Goal: Information Seeking & Learning: Learn about a topic

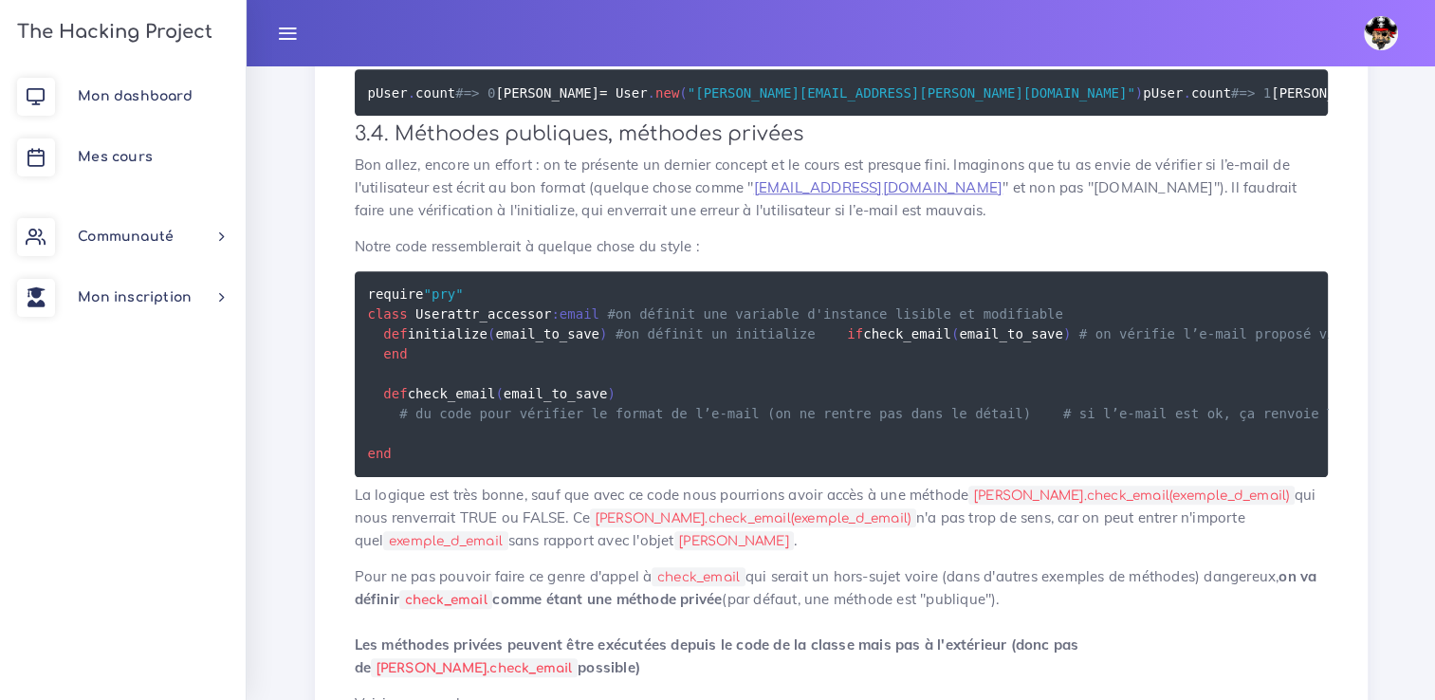
drag, startPoint x: 584, startPoint y: 181, endPoint x: 545, endPoint y: 184, distance: 39.0
drag, startPoint x: 545, startPoint y: 184, endPoint x: 603, endPoint y: 180, distance: 58.0
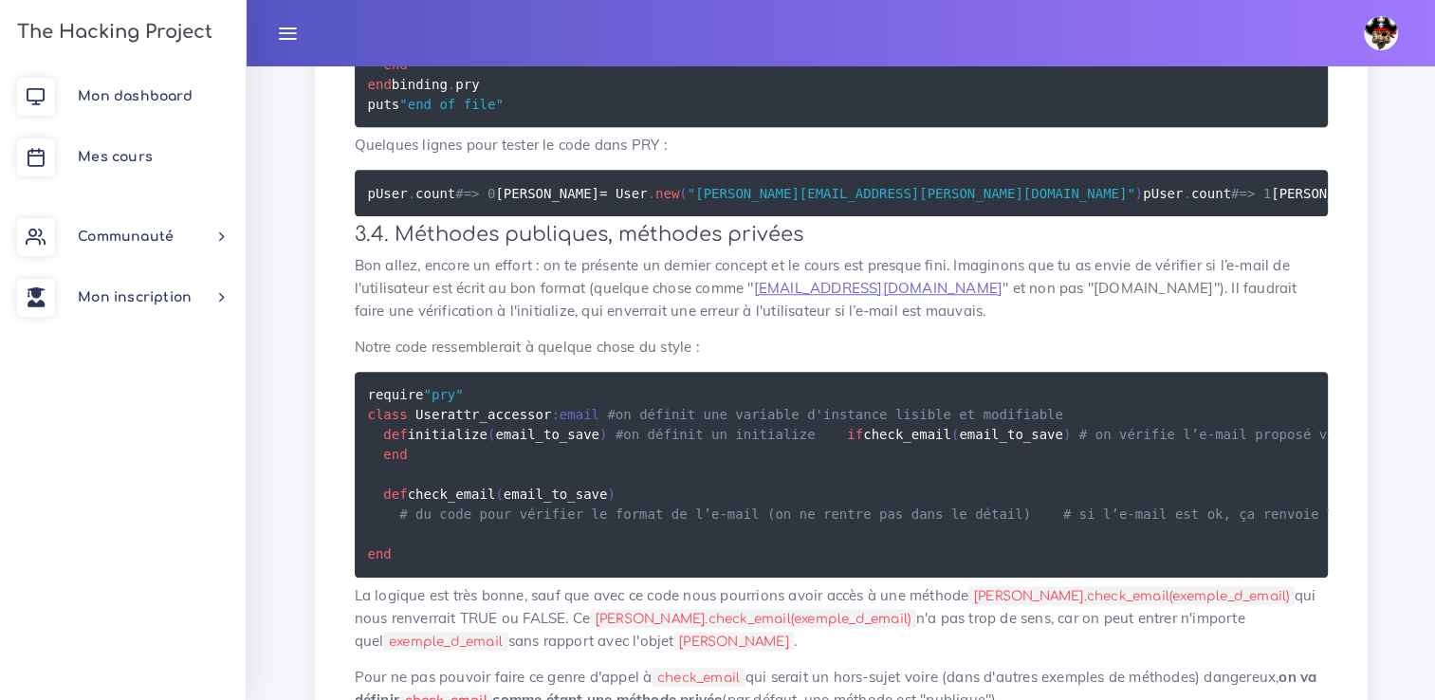
scroll to position [8488, 0]
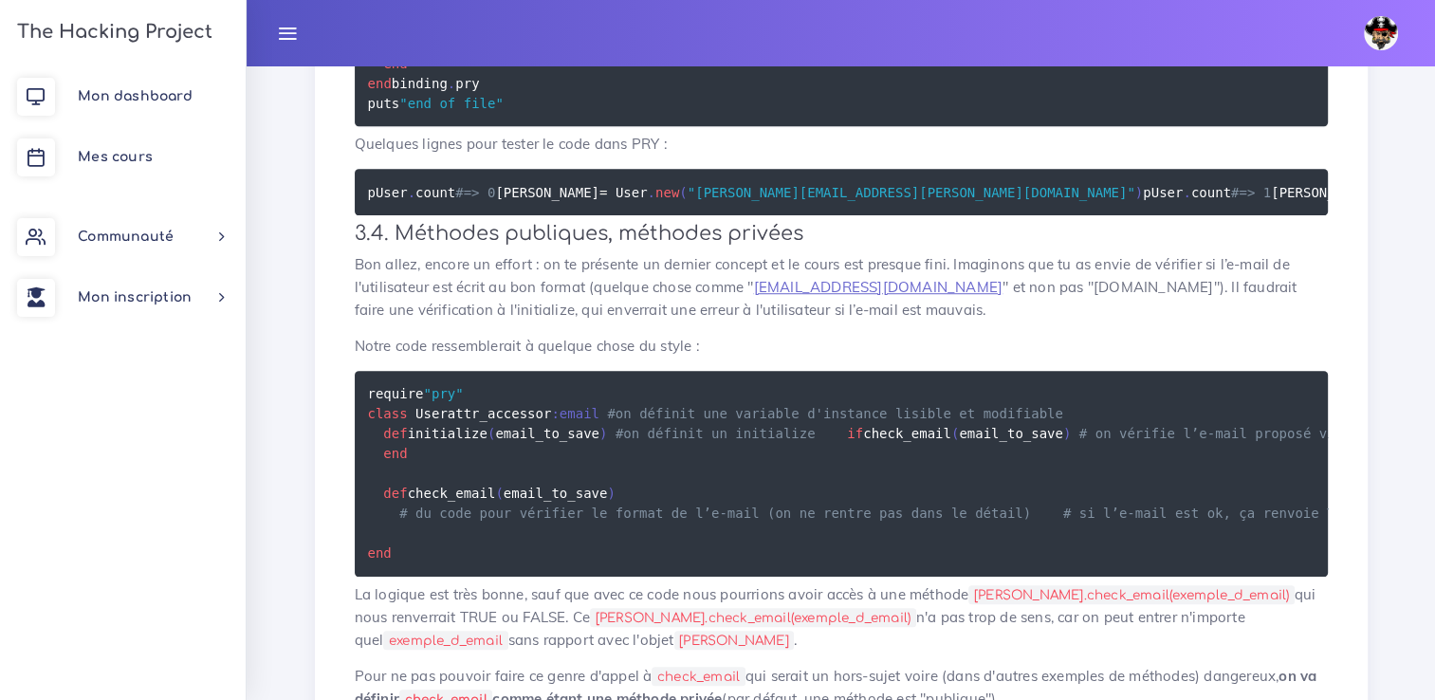
drag, startPoint x: 409, startPoint y: 286, endPoint x: 591, endPoint y: 276, distance: 182.4
drag, startPoint x: 394, startPoint y: 298, endPoint x: 700, endPoint y: 327, distance: 307.7
drag, startPoint x: 491, startPoint y: 282, endPoint x: 587, endPoint y: 275, distance: 96.0
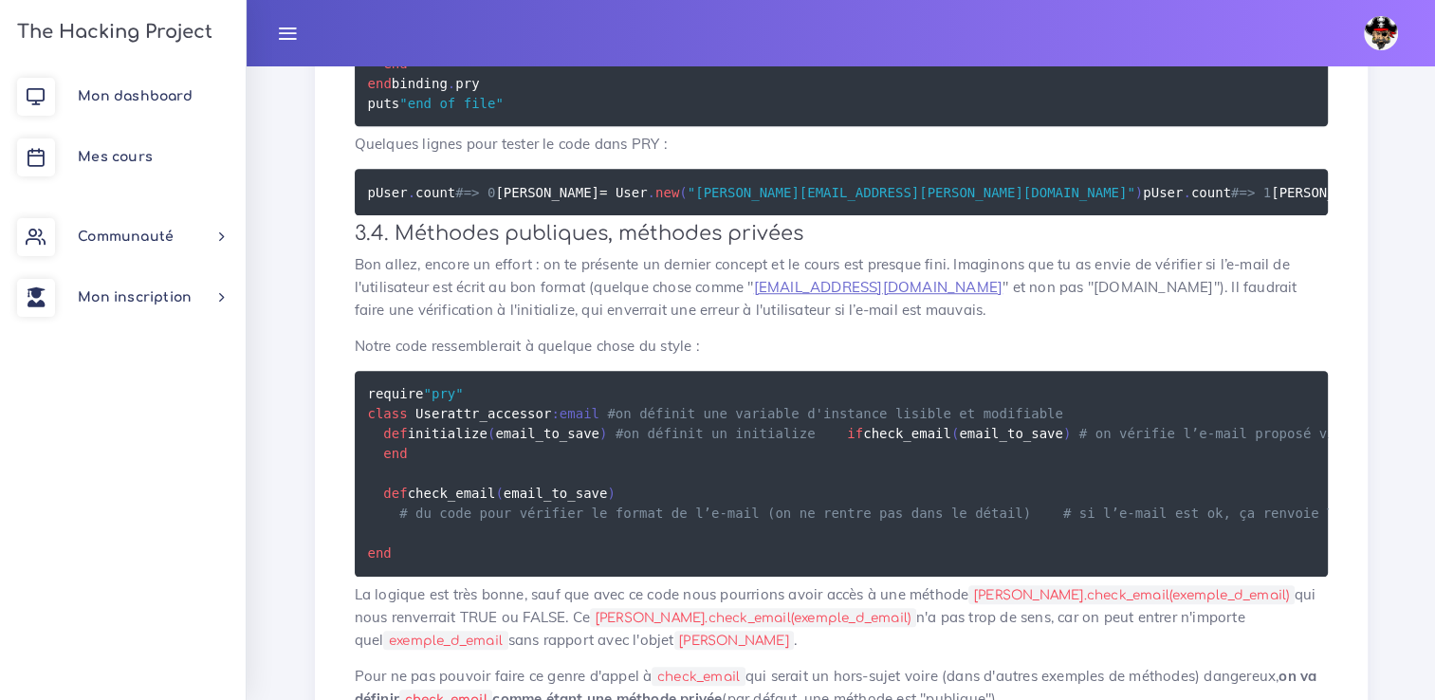
drag, startPoint x: 587, startPoint y: 275, endPoint x: 643, endPoint y: 301, distance: 61.5
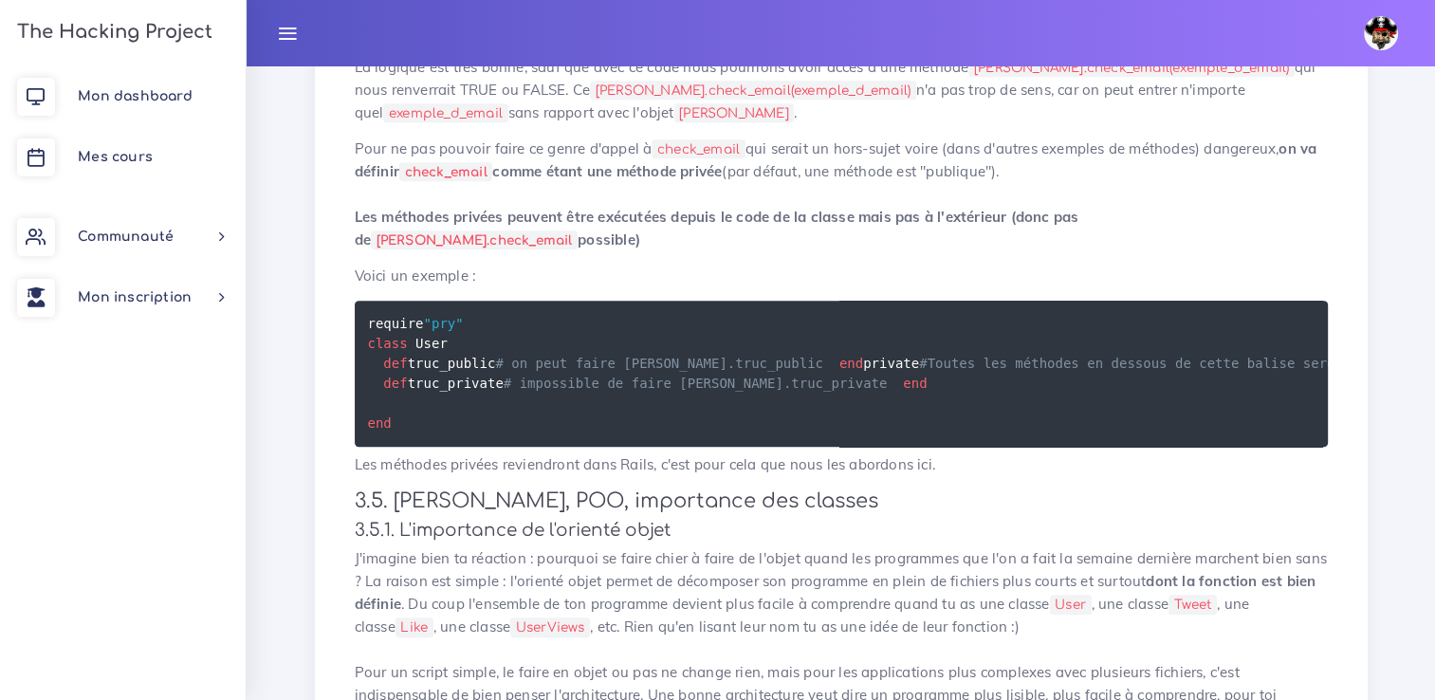
scroll to position [9016, 0]
drag, startPoint x: 476, startPoint y: 381, endPoint x: 382, endPoint y: 381, distance: 93.9
drag, startPoint x: 382, startPoint y: 381, endPoint x: 468, endPoint y: 397, distance: 87.8
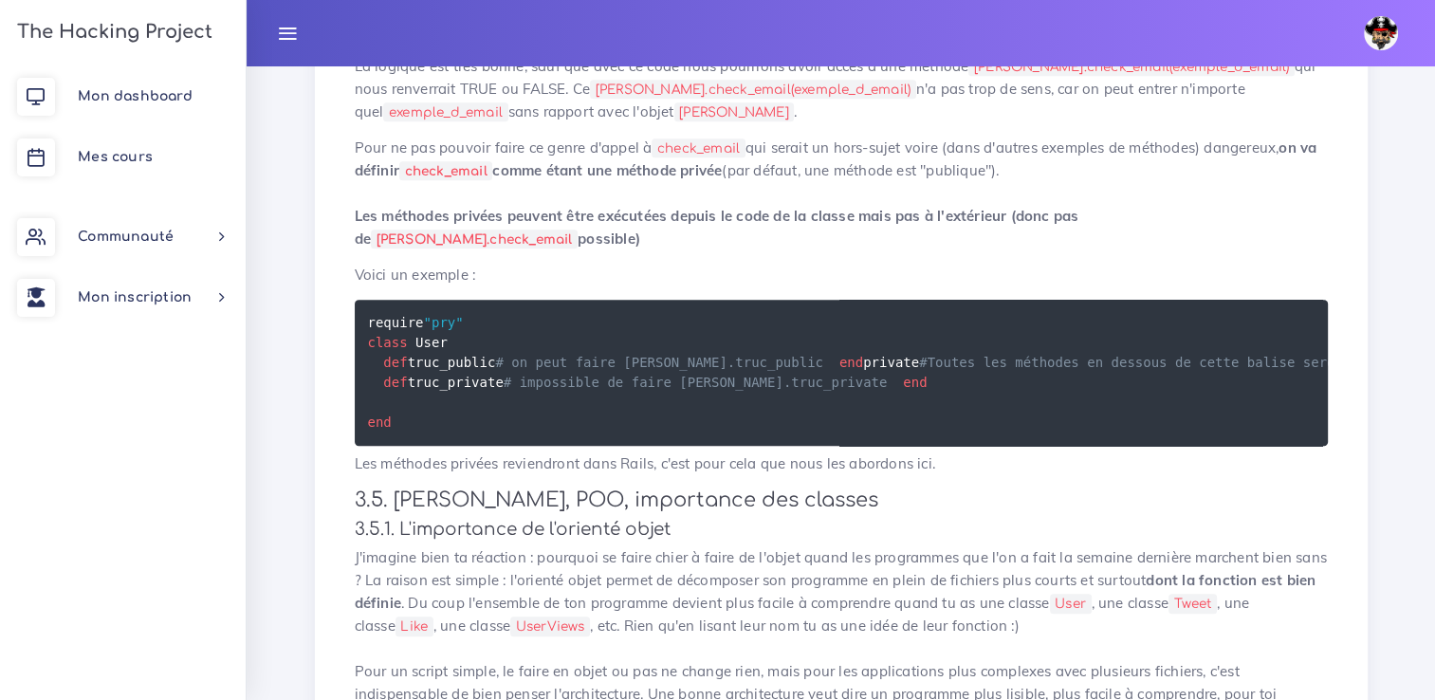
drag, startPoint x: 468, startPoint y: 397, endPoint x: 435, endPoint y: 378, distance: 38.2
drag, startPoint x: 504, startPoint y: 480, endPoint x: 597, endPoint y: 479, distance: 93.9
drag, startPoint x: 597, startPoint y: 479, endPoint x: 623, endPoint y: 478, distance: 25.6
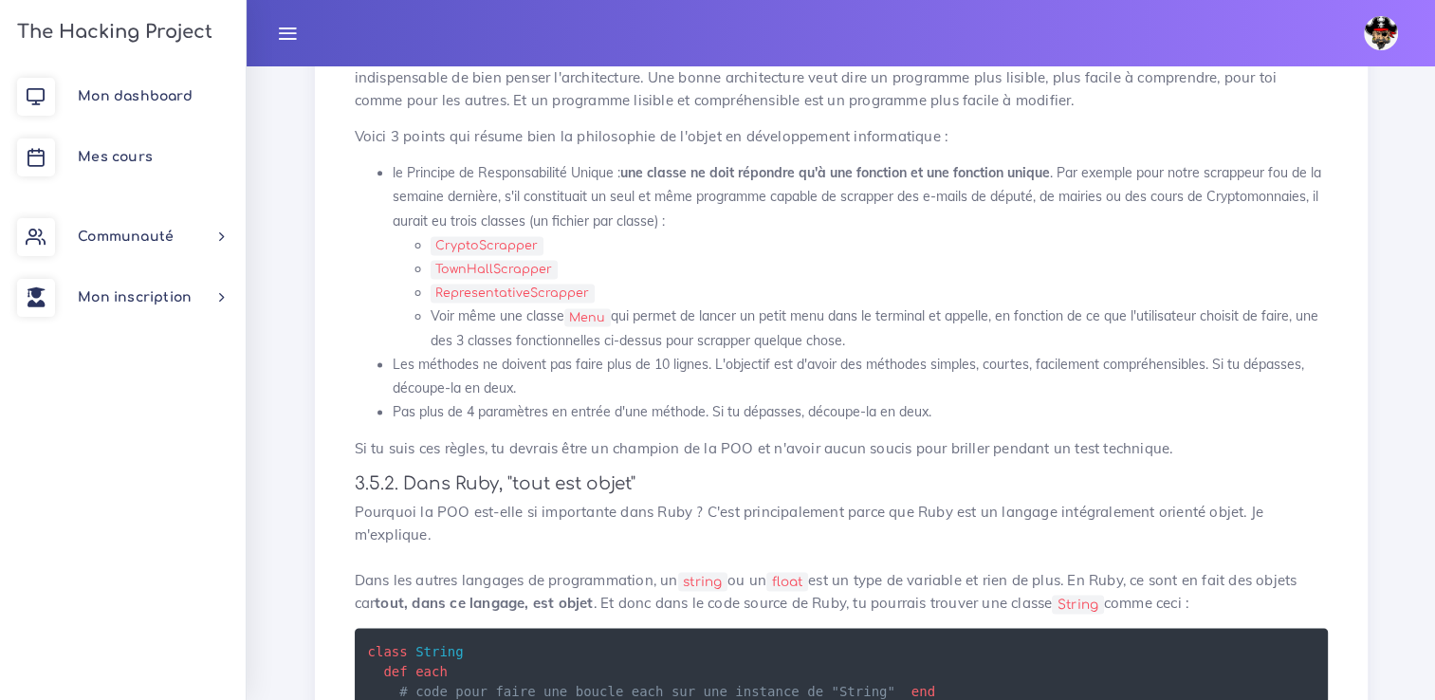
scroll to position [9631, 0]
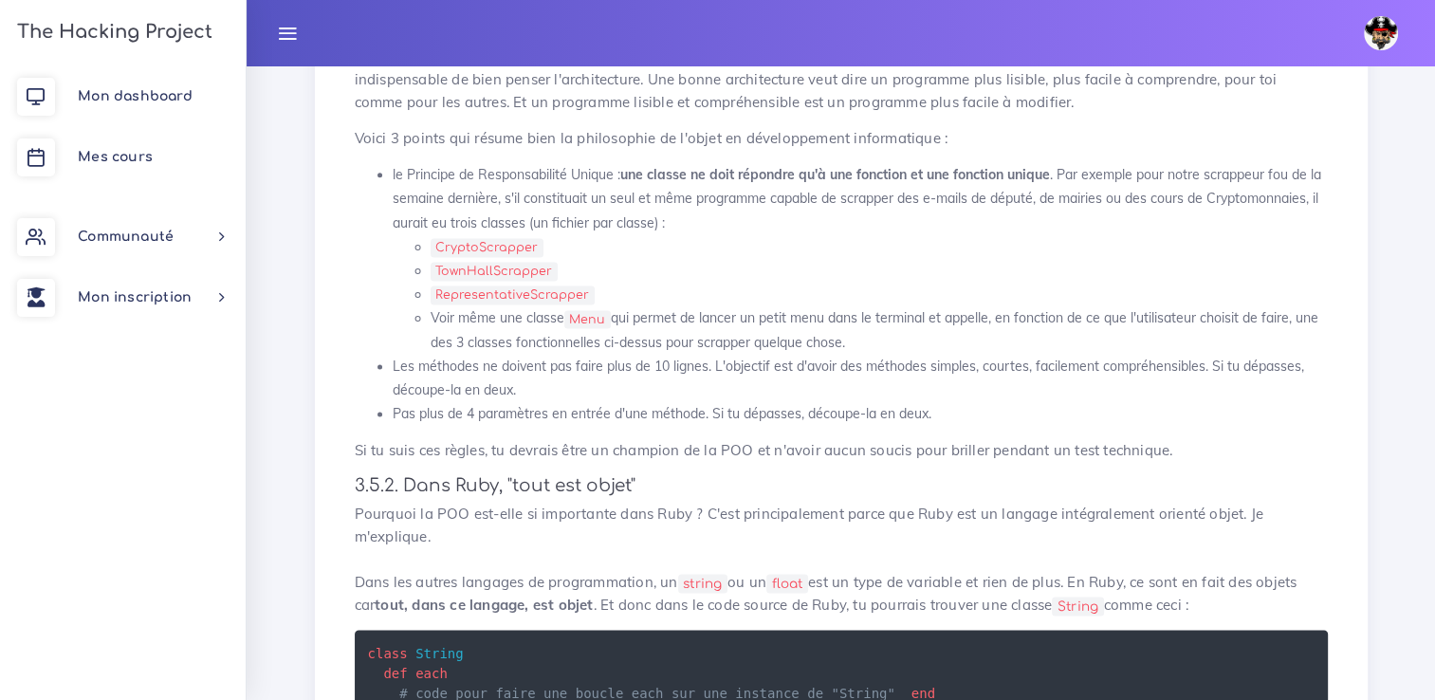
drag, startPoint x: 622, startPoint y: 529, endPoint x: 369, endPoint y: 534, distance: 253.2
drag, startPoint x: 369, startPoint y: 534, endPoint x: 622, endPoint y: 528, distance: 253.3
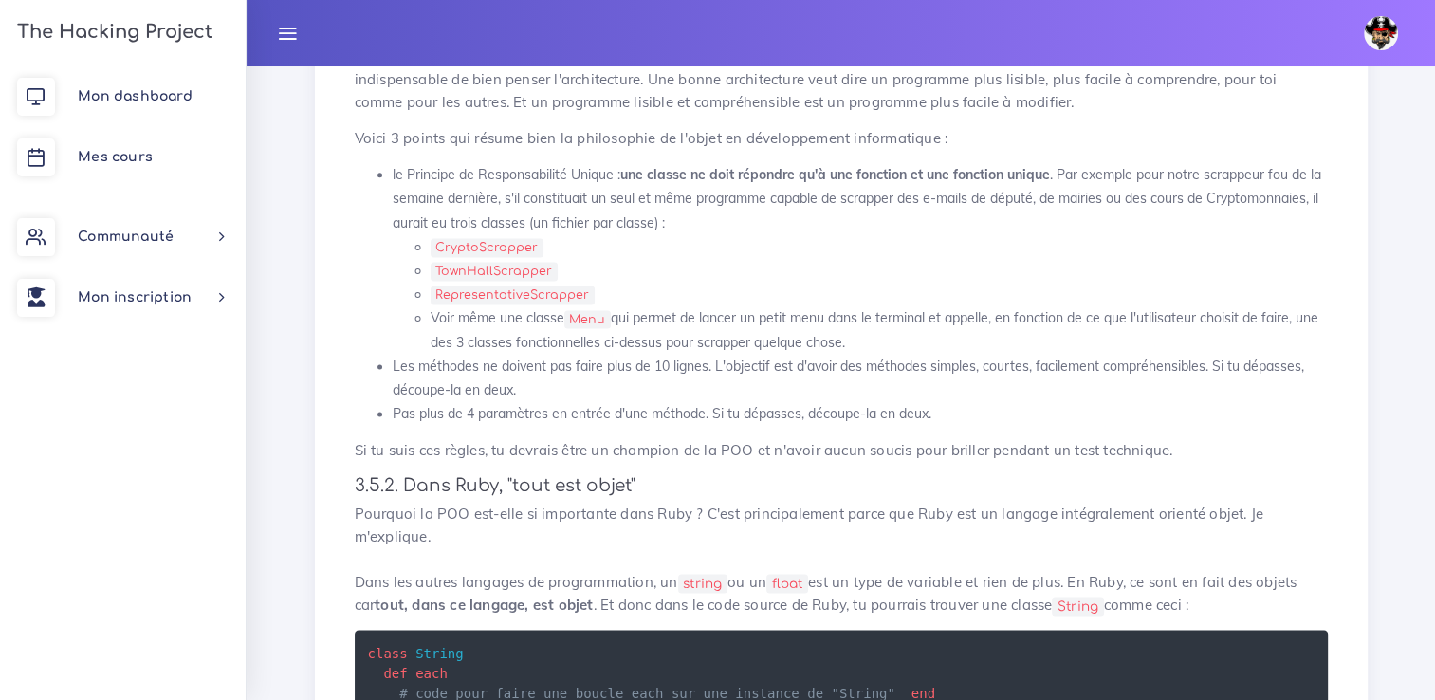
drag, startPoint x: 525, startPoint y: 149, endPoint x: 489, endPoint y: 147, distance: 36.1
drag, startPoint x: 489, startPoint y: 147, endPoint x: 462, endPoint y: 224, distance: 81.6
drag, startPoint x: 462, startPoint y: 224, endPoint x: 411, endPoint y: 251, distance: 58.1
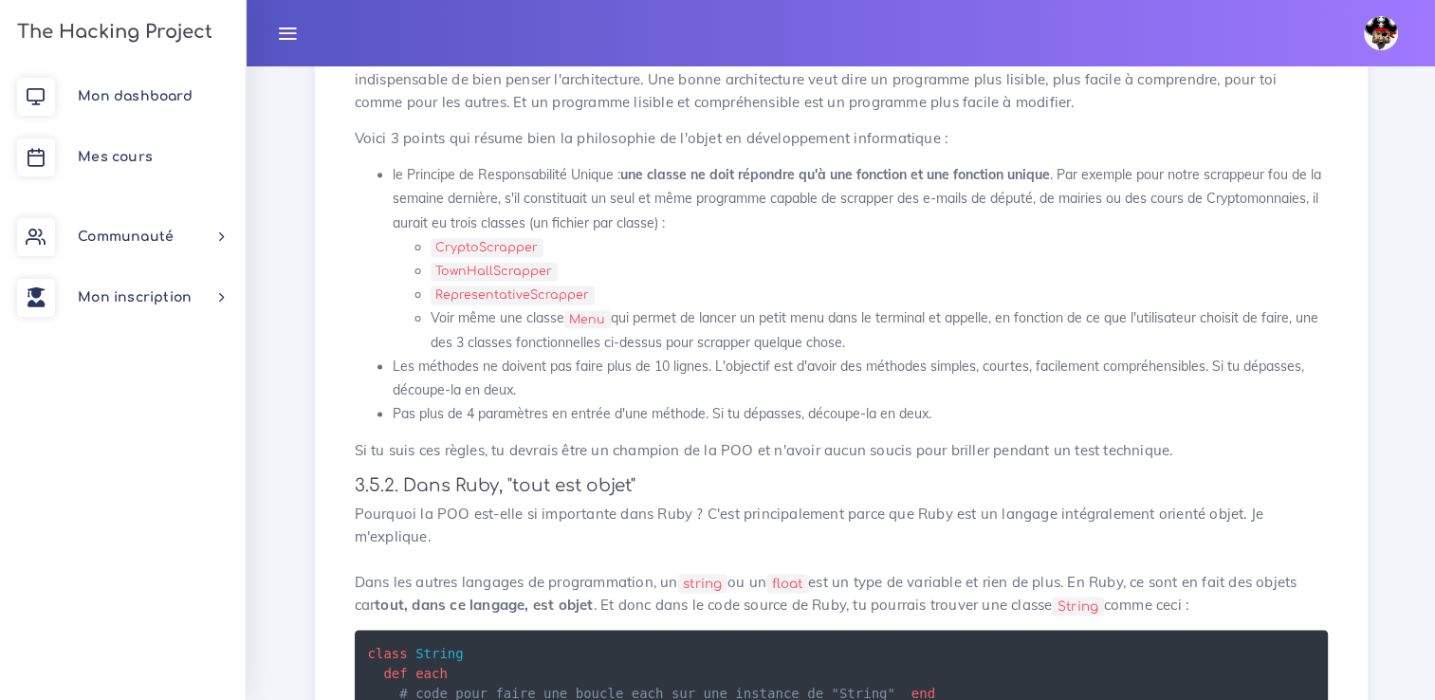
drag, startPoint x: 618, startPoint y: 245, endPoint x: 607, endPoint y: 246, distance: 11.4
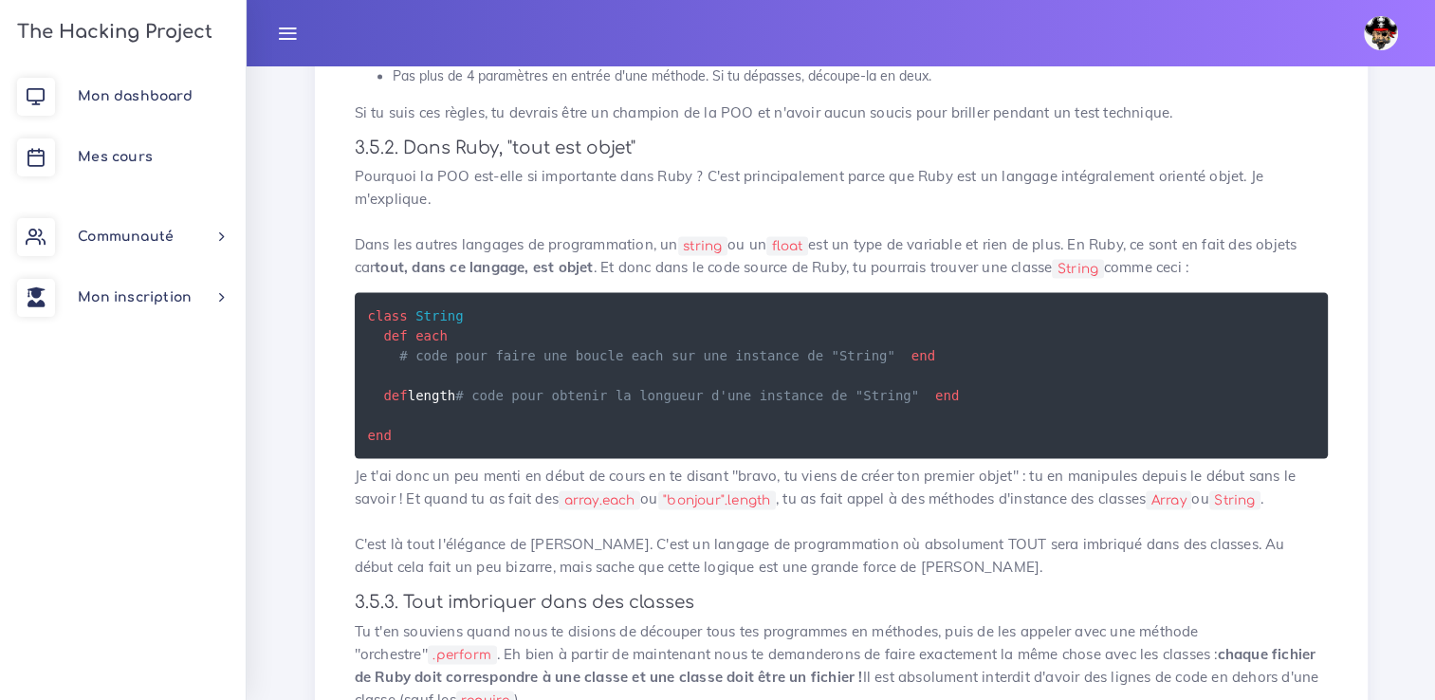
scroll to position [9968, 0]
drag, startPoint x: 421, startPoint y: 553, endPoint x: 486, endPoint y: 559, distance: 64.7
drag, startPoint x: 486, startPoint y: 559, endPoint x: 818, endPoint y: 365, distance: 385.0
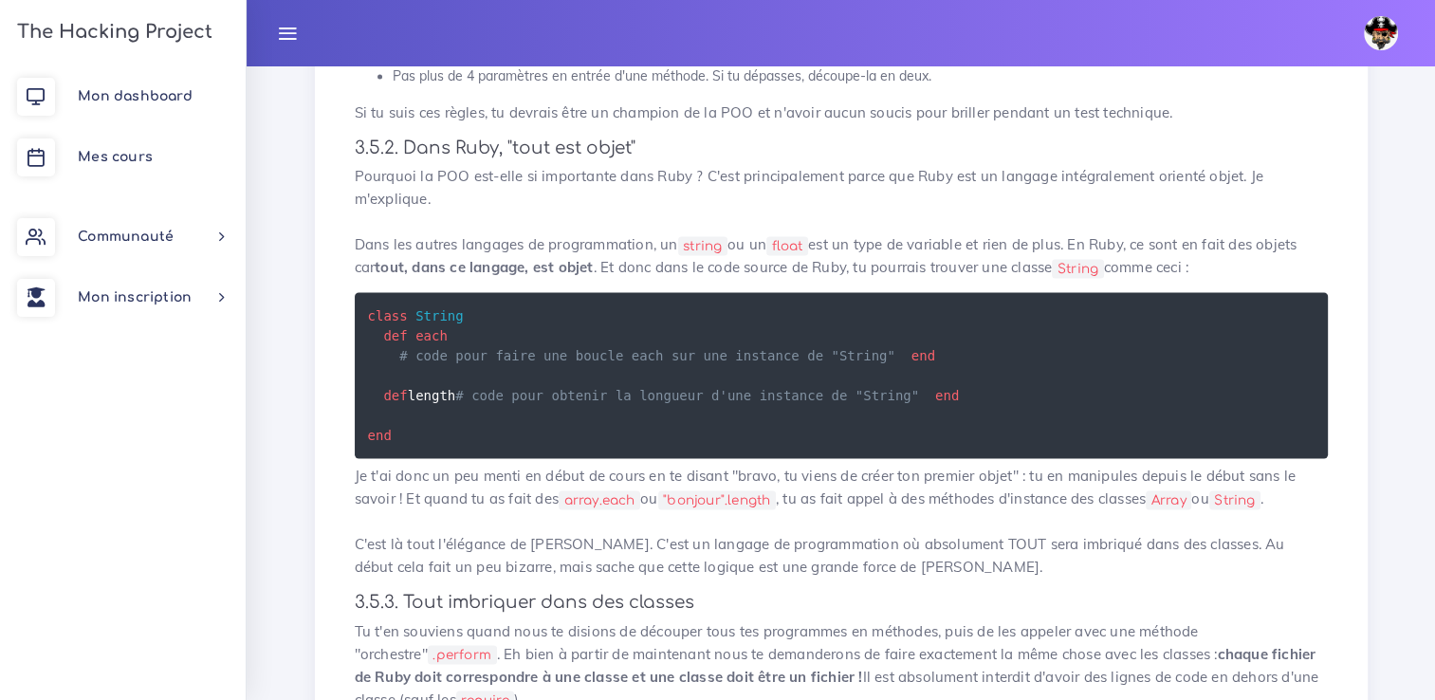
drag, startPoint x: 486, startPoint y: 491, endPoint x: 531, endPoint y: 491, distance: 44.6
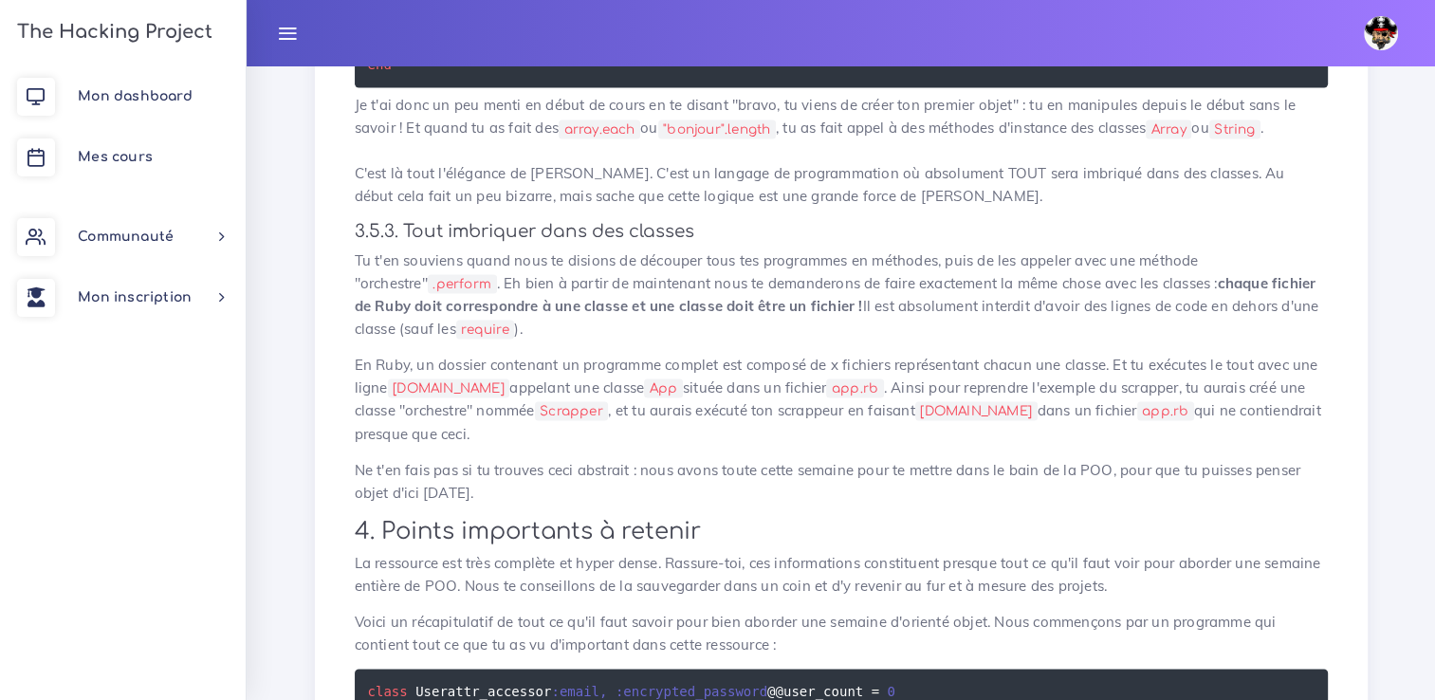
scroll to position [10340, 0]
drag, startPoint x: 531, startPoint y: 491, endPoint x: 510, endPoint y: 525, distance: 40.0
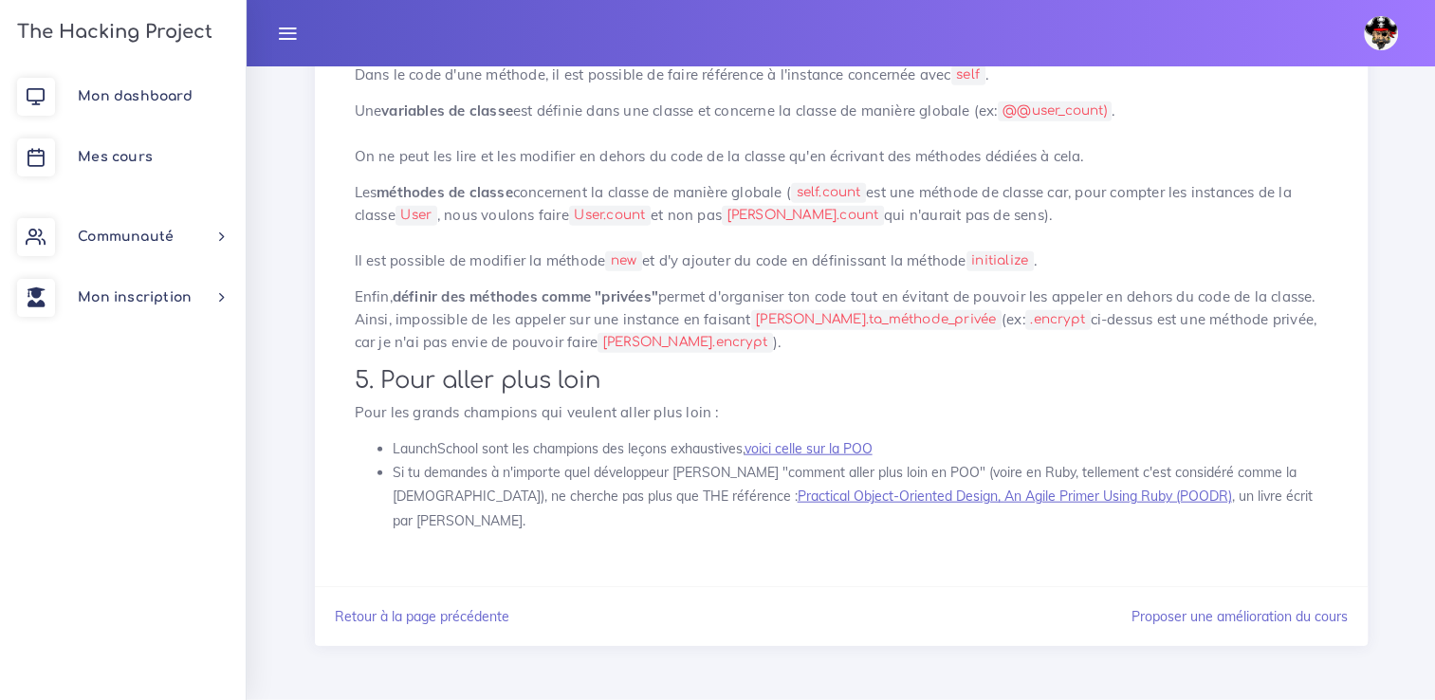
scroll to position [12864, 0]
drag, startPoint x: 486, startPoint y: 400, endPoint x: 412, endPoint y: 399, distance: 74.0
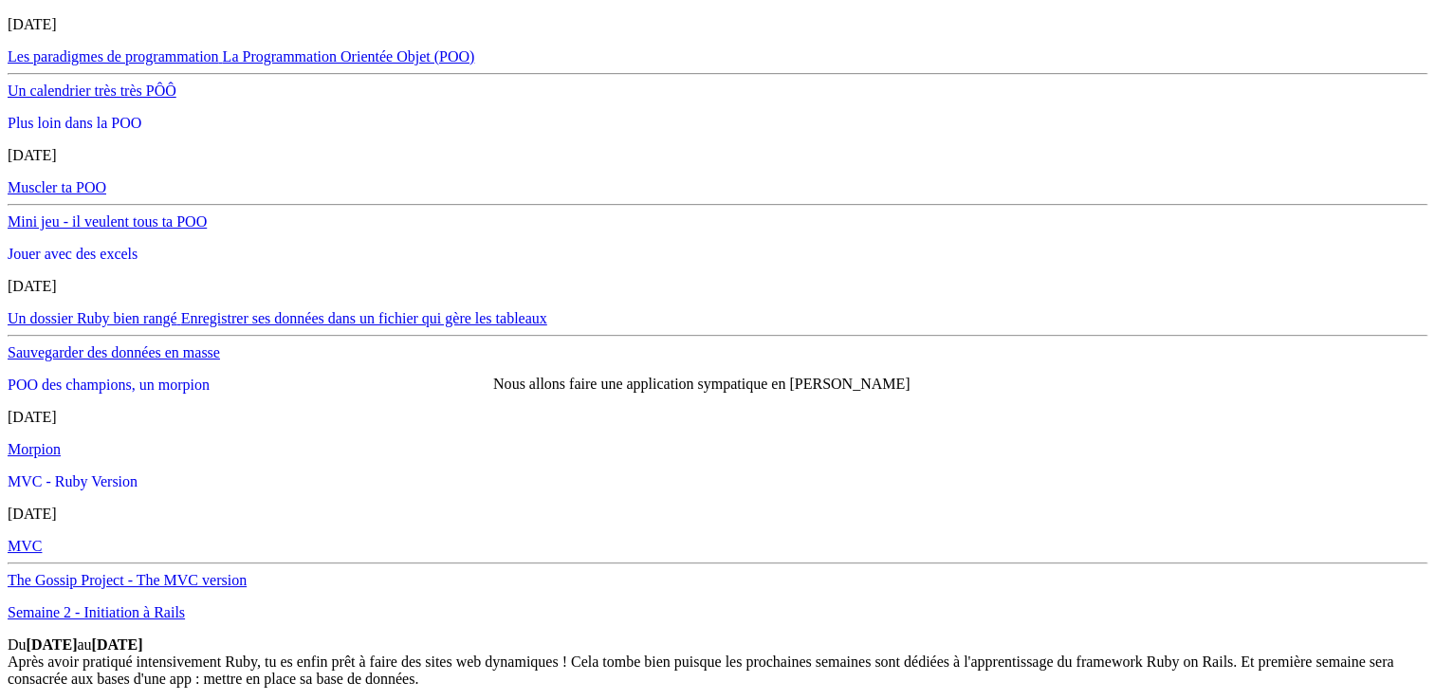
scroll to position [2856, 0]
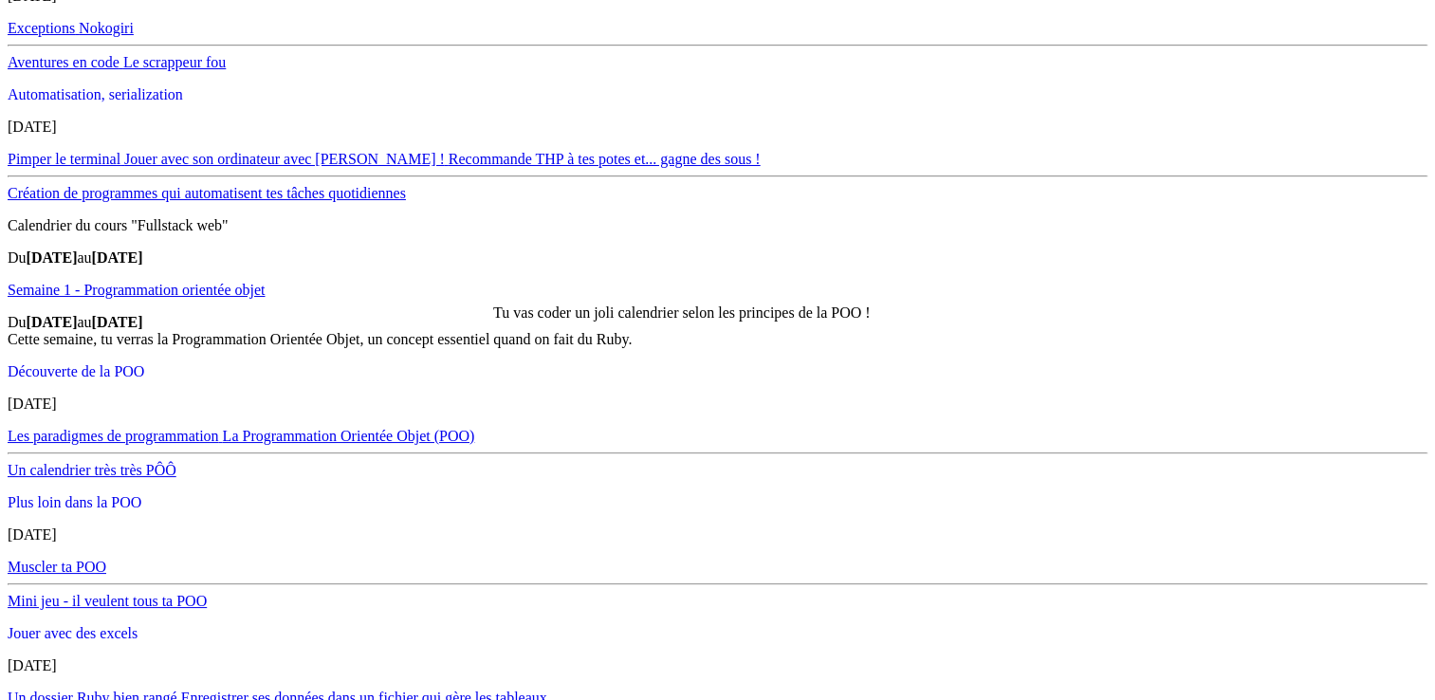
click at [176, 462] on span "Un calendrier très très PÔÔ" at bounding box center [92, 470] width 169 height 16
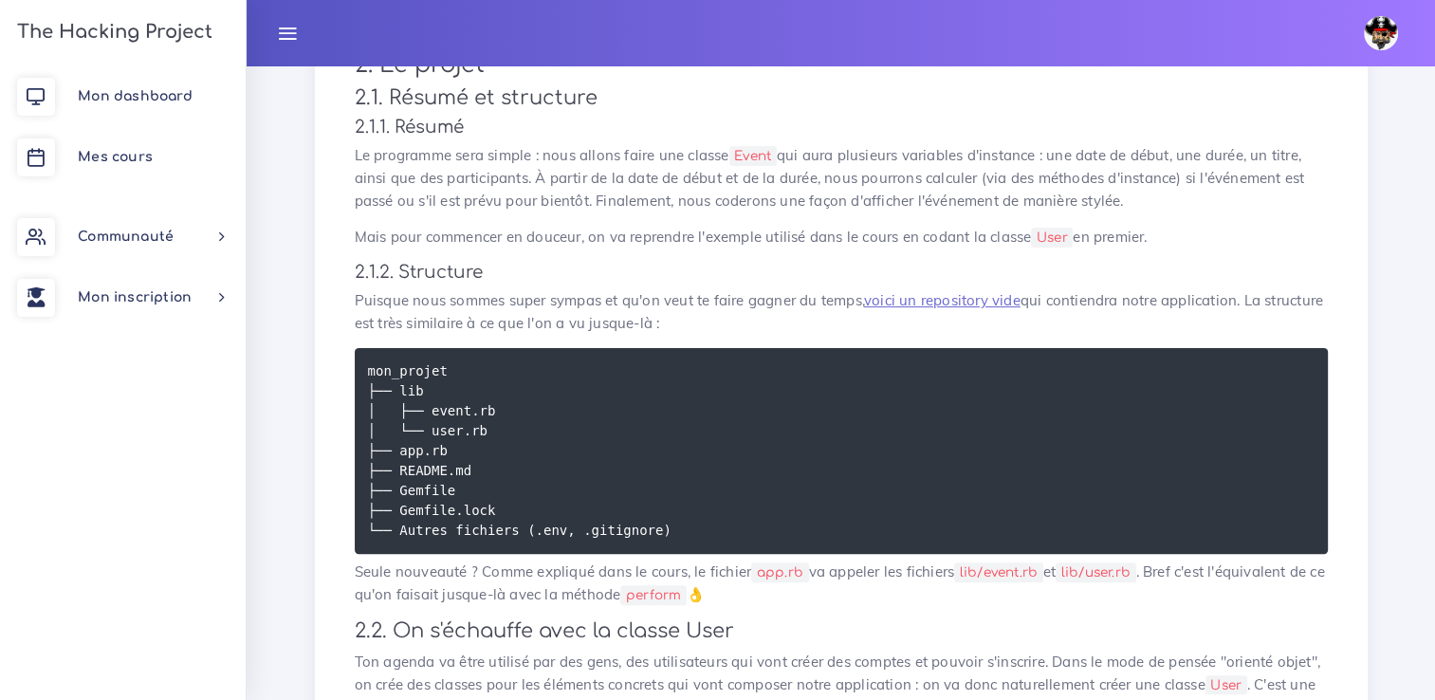
scroll to position [569, 0]
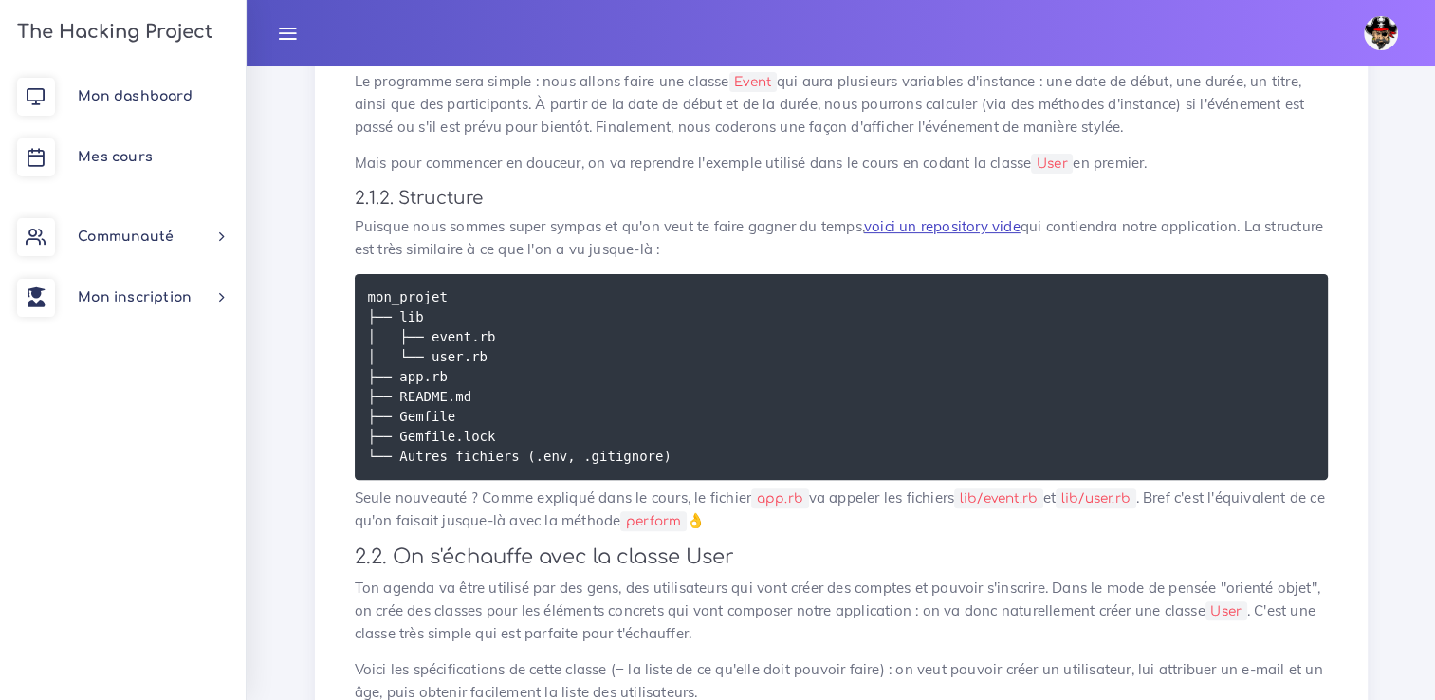
click at [910, 226] on link "voici un repository vide" at bounding box center [942, 226] width 156 height 18
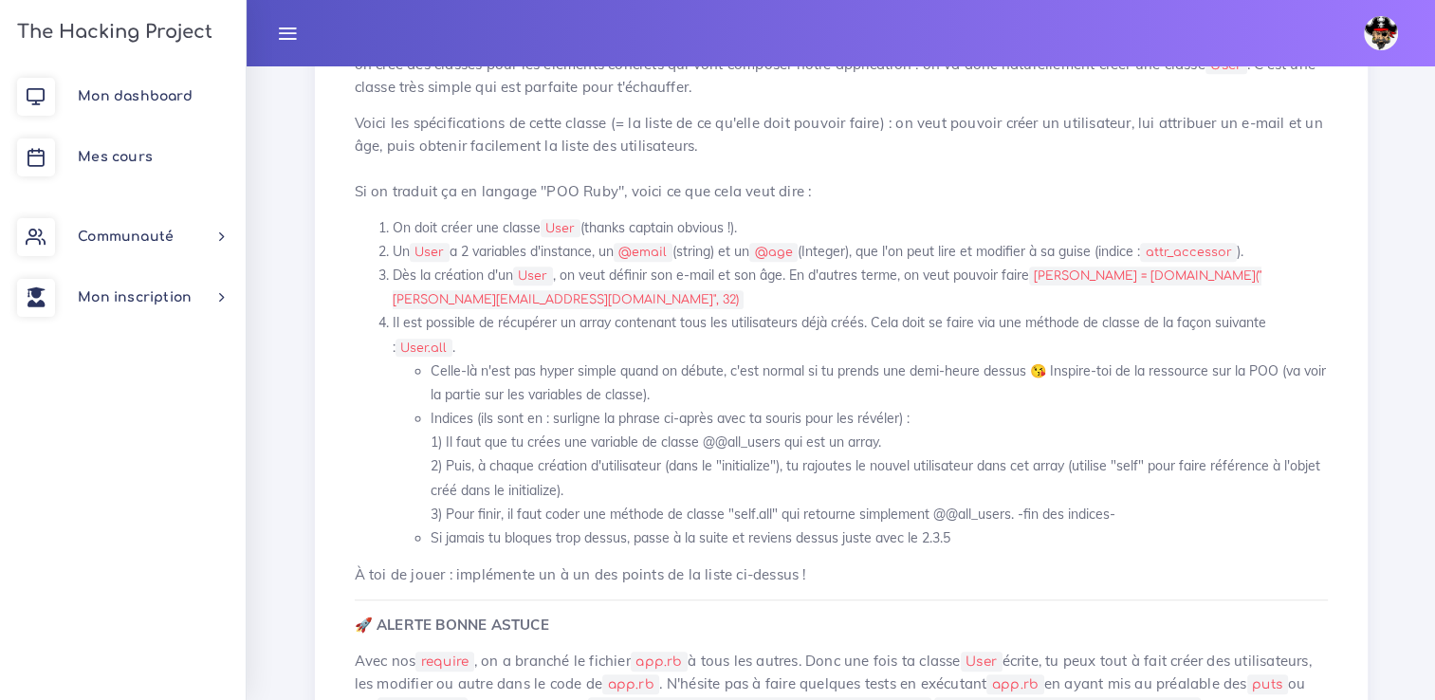
scroll to position [1115, 0]
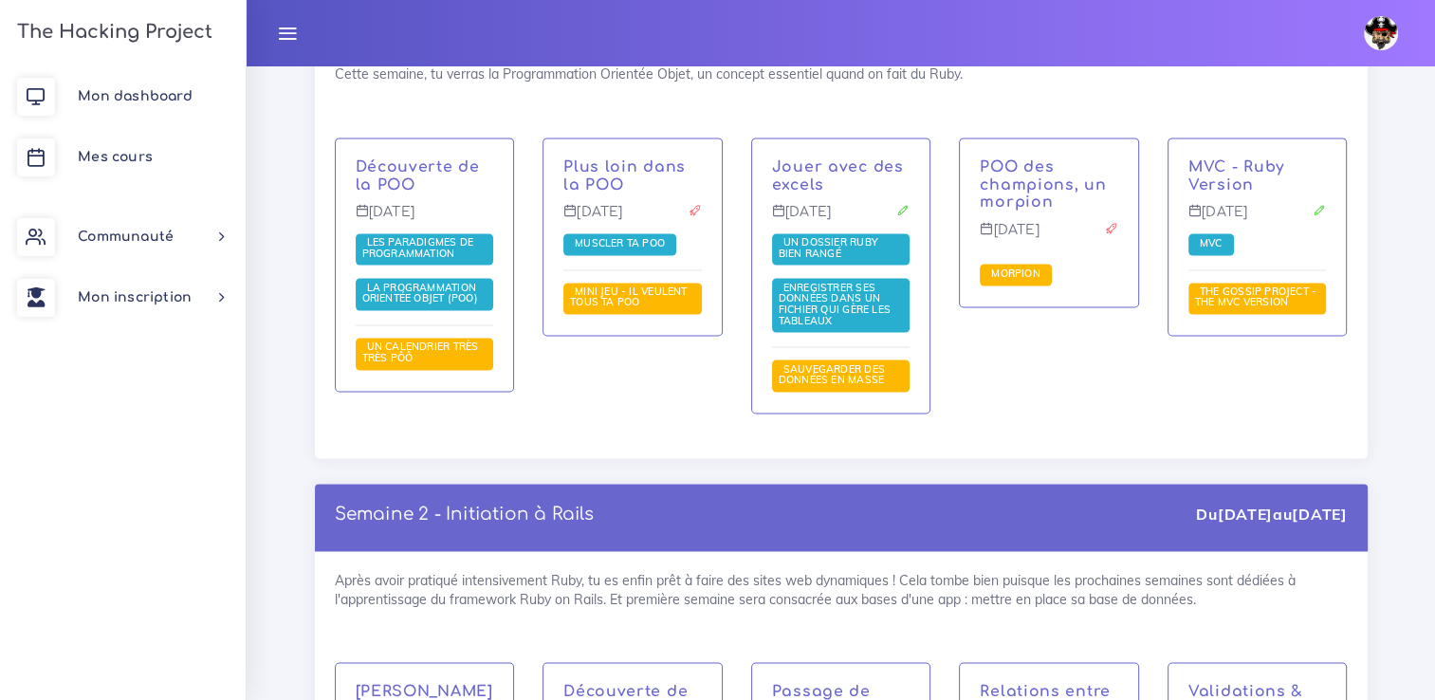
scroll to position [2856, 0]
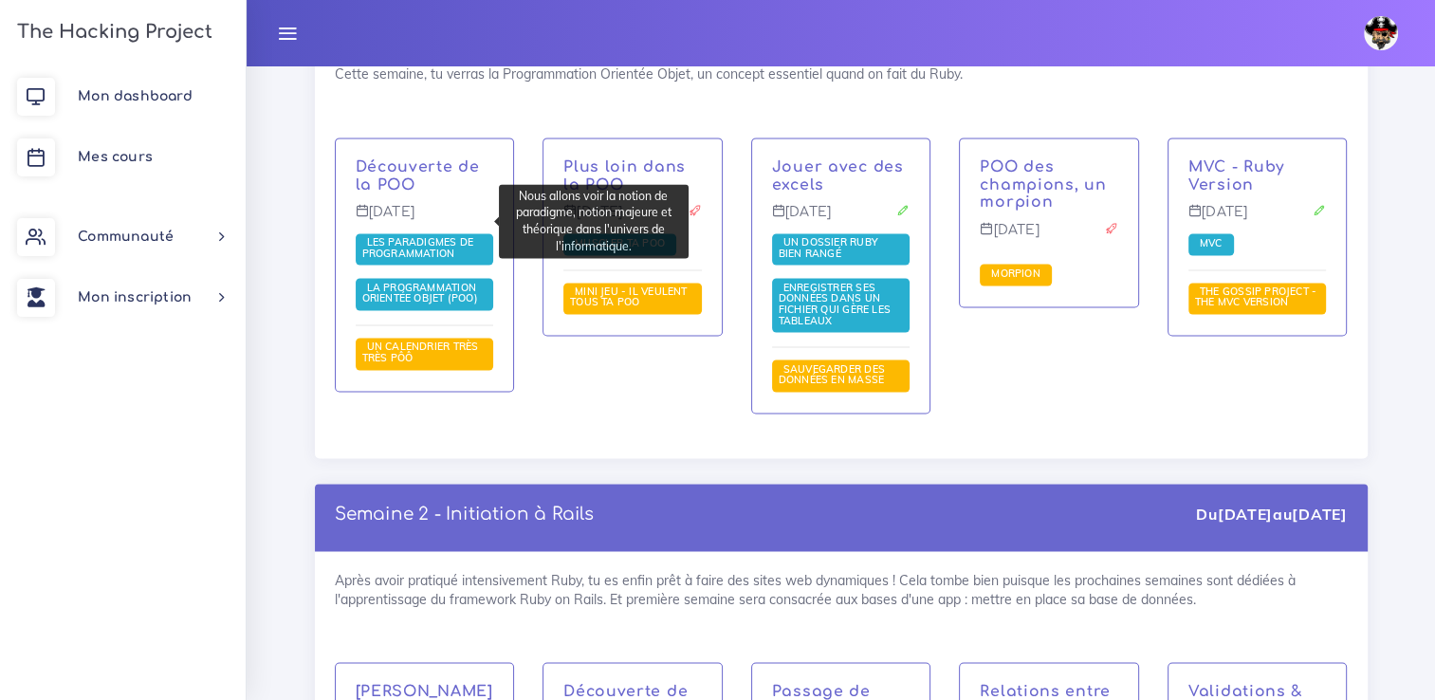
click at [433, 235] on span "Les paradigmes de programmation" at bounding box center [418, 247] width 112 height 25
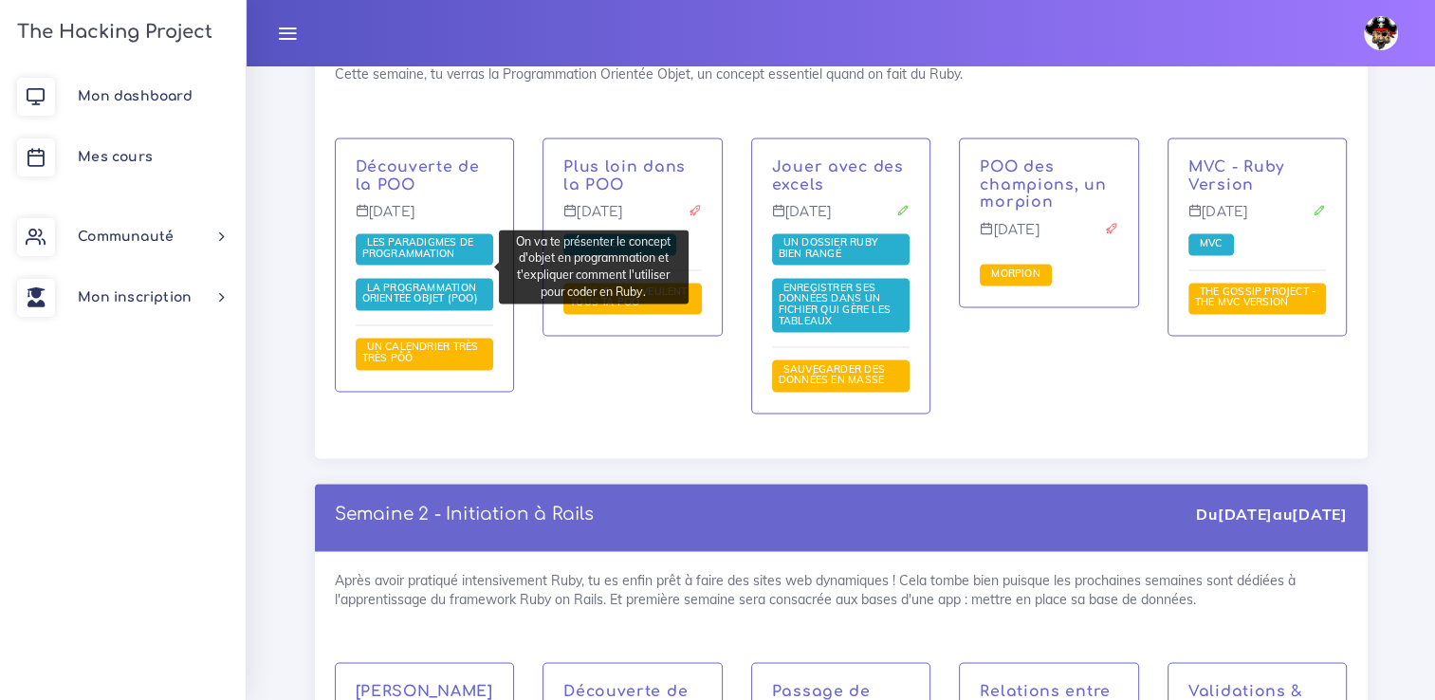
click at [417, 281] on span "La Programmation Orientée Objet (POO)" at bounding box center [422, 293] width 120 height 25
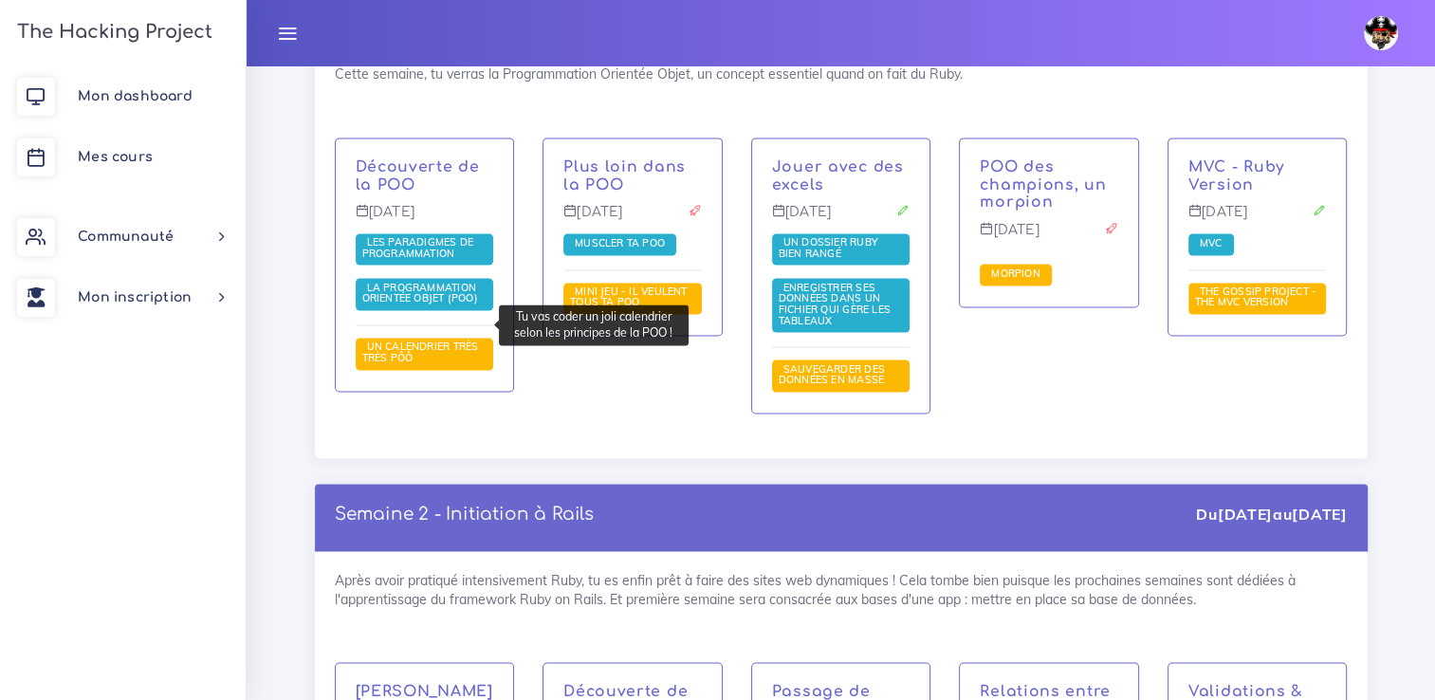
click at [431, 339] on span "Un calendrier très très PÔÔ" at bounding box center [420, 351] width 117 height 25
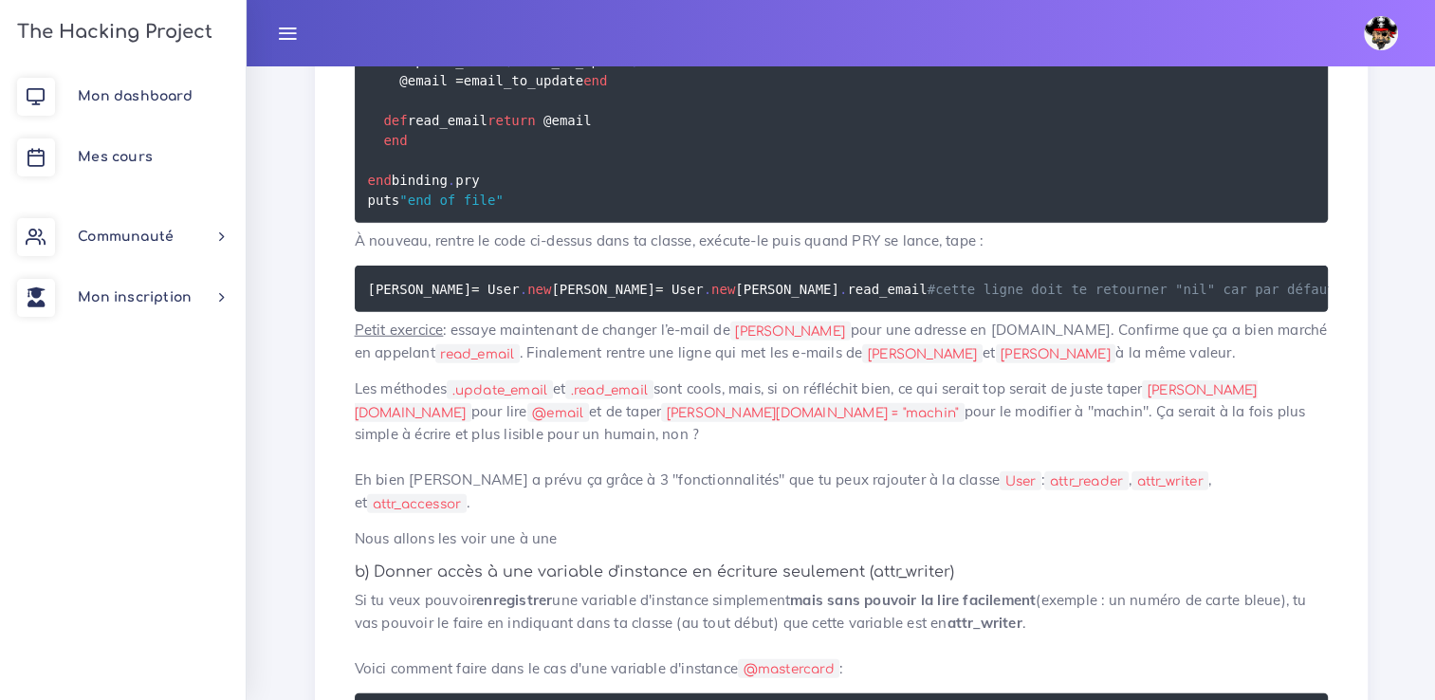
scroll to position [5200, 0]
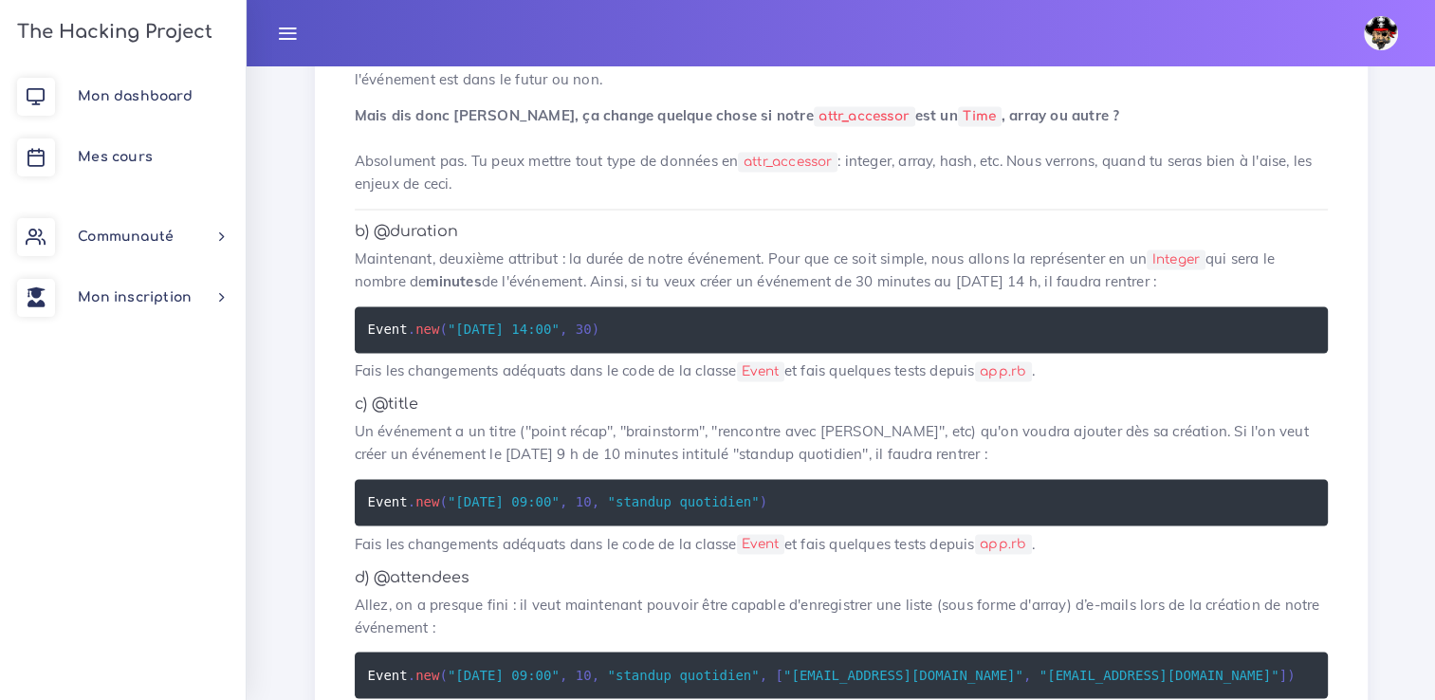
scroll to position [3126, 0]
